Goal: Task Accomplishment & Management: Use online tool/utility

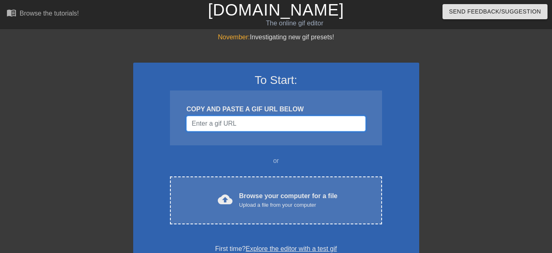
click at [249, 125] on input "Username" at bounding box center [275, 124] width 179 height 16
click at [263, 184] on div "cloud_upload Browse your computer for a file Upload a file from your computer C…" at bounding box center [276, 200] width 212 height 48
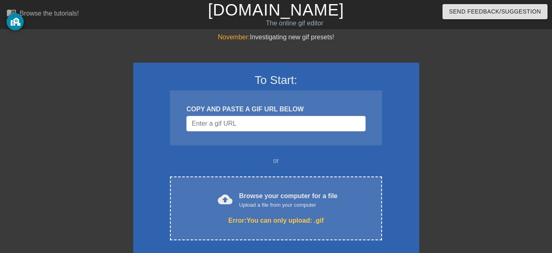
click at [267, 132] on div "COPY AND PASTE A GIF URL BELOW" at bounding box center [276, 117] width 212 height 55
click at [233, 122] on input "Username" at bounding box center [275, 124] width 179 height 16
click at [250, 204] on div "Upload a file from your computer" at bounding box center [288, 205] width 99 height 8
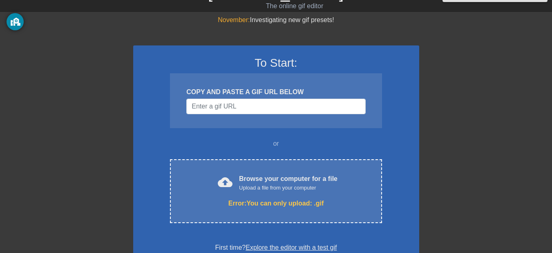
scroll to position [34, 0]
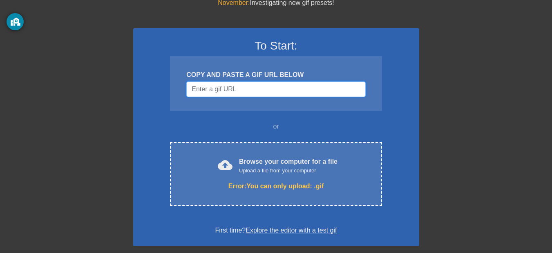
click at [309, 92] on input "Username" at bounding box center [275, 89] width 179 height 16
click at [296, 183] on div "Error: You can only upload: .gif" at bounding box center [275, 186] width 177 height 10
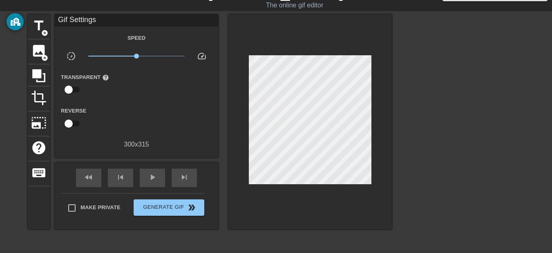
scroll to position [16, 0]
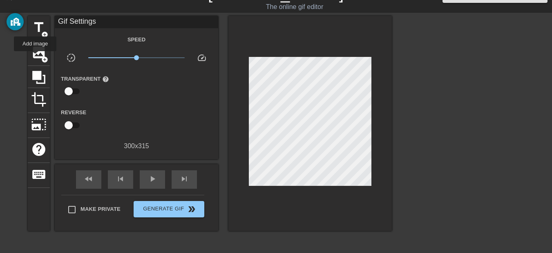
click at [35, 59] on span "image" at bounding box center [39, 53] width 16 height 16
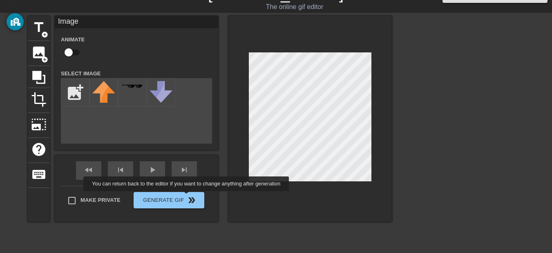
drag, startPoint x: 134, startPoint y: 85, endPoint x: 179, endPoint y: 197, distance: 120.4
click at [179, 197] on div "title add_circle image add_circle crop photo_size_select_large help keyboard Im…" at bounding box center [210, 119] width 364 height 206
click at [128, 94] on div at bounding box center [132, 92] width 29 height 29
click at [138, 172] on div "fast_rewind skip_previous play_arrow skip_next" at bounding box center [136, 170] width 133 height 31
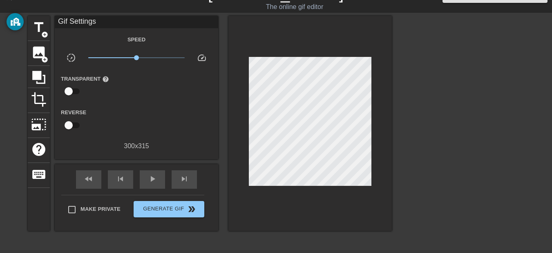
click at [153, 188] on div "fast_rewind skip_previous play_arrow skip_next" at bounding box center [136, 179] width 133 height 31
click at [151, 182] on span "play_arrow" at bounding box center [153, 179] width 10 height 10
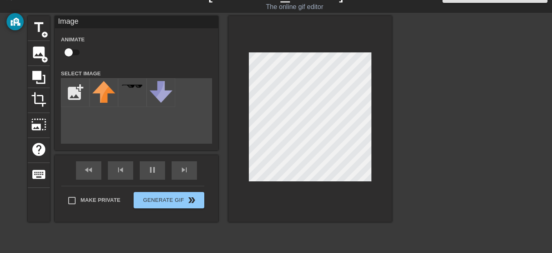
click at [55, 190] on div "title add_circle image add_circle crop photo_size_select_large help keyboard Im…" at bounding box center [210, 119] width 364 height 206
click at [36, 33] on span "title" at bounding box center [39, 28] width 16 height 16
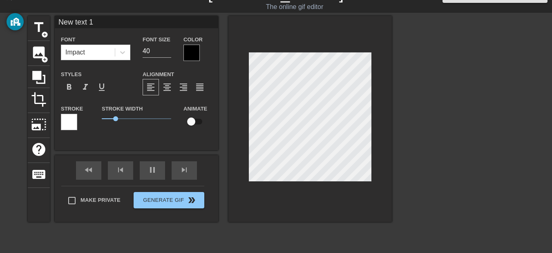
click at [119, 252] on html "menu_book Browse the tutorials! [DOMAIN_NAME] The online gif editor Send Feedba…" at bounding box center [276, 156] width 552 height 344
type input "1000"
